Goal: Find specific page/section: Find specific page/section

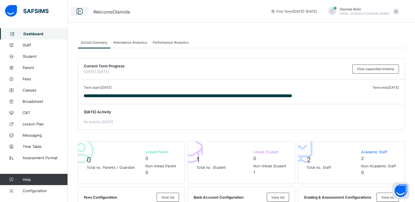
click at [78, 10] on icon at bounding box center [80, 11] width 10 height 8
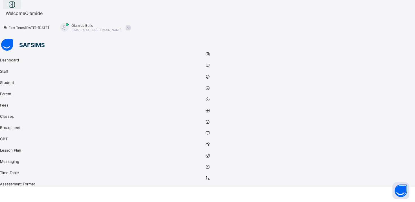
click at [17, 9] on icon at bounding box center [12, 5] width 10 height 8
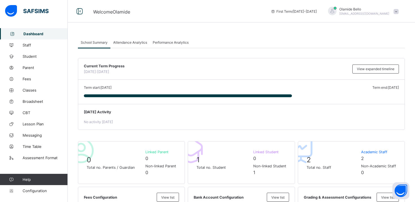
click at [132, 43] on span "Attendance Analytics" at bounding box center [130, 42] width 34 height 4
click at [134, 44] on span "Attendance Analytics" at bounding box center [130, 42] width 34 height 4
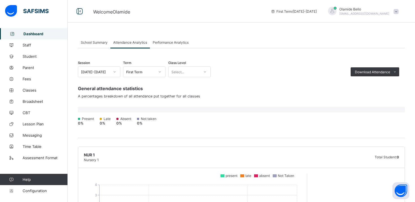
click at [174, 43] on span "Performance Analytics" at bounding box center [171, 42] width 36 height 4
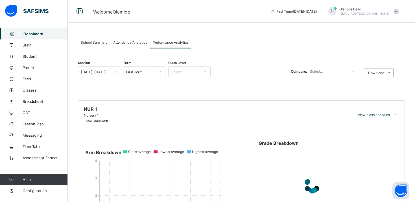
drag, startPoint x: 134, startPoint y: 43, endPoint x: 101, endPoint y: 44, distance: 32.2
click at [134, 43] on span "Attendance Analytics" at bounding box center [130, 42] width 34 height 4
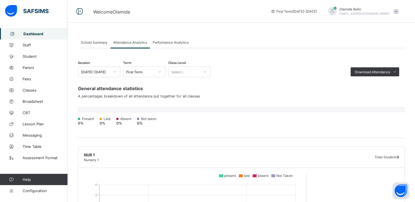
click at [97, 43] on span "School Summary" at bounding box center [94, 42] width 27 height 4
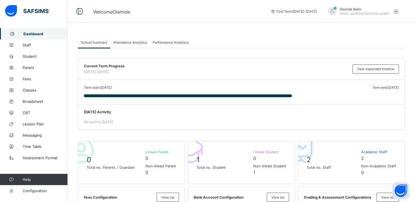
click at [136, 44] on span "Attendance Analytics" at bounding box center [130, 42] width 34 height 4
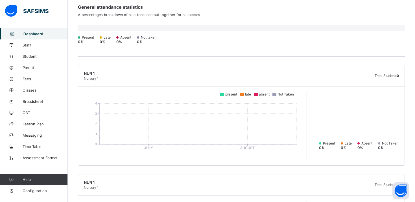
scroll to position [86, 0]
